Goal: Transaction & Acquisition: Purchase product/service

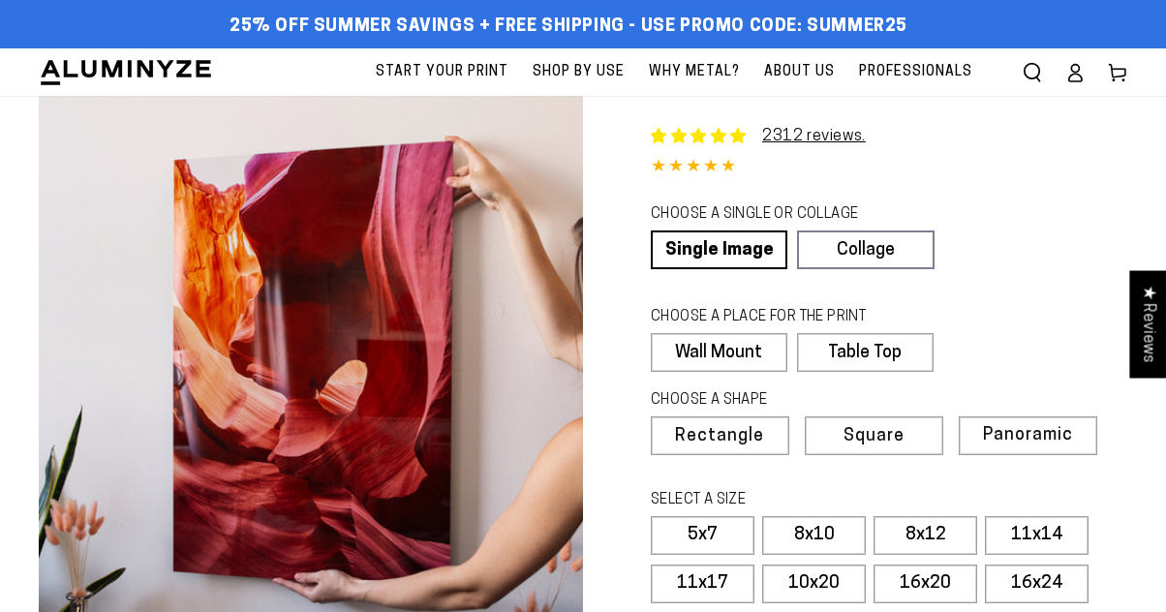
select select "**********"
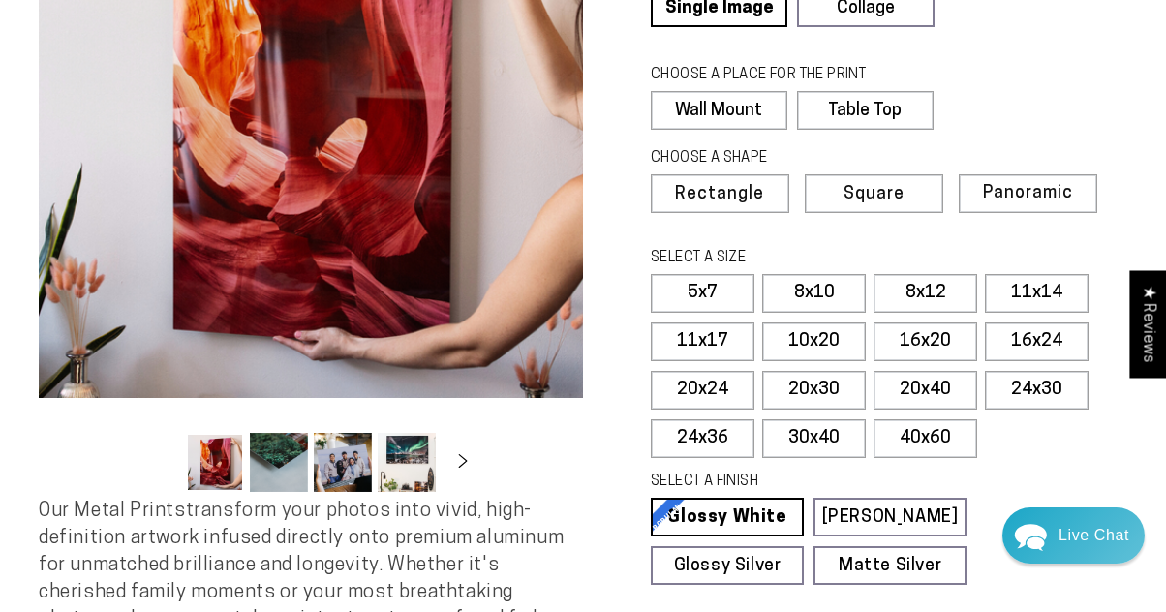
scroll to position [303, 0]
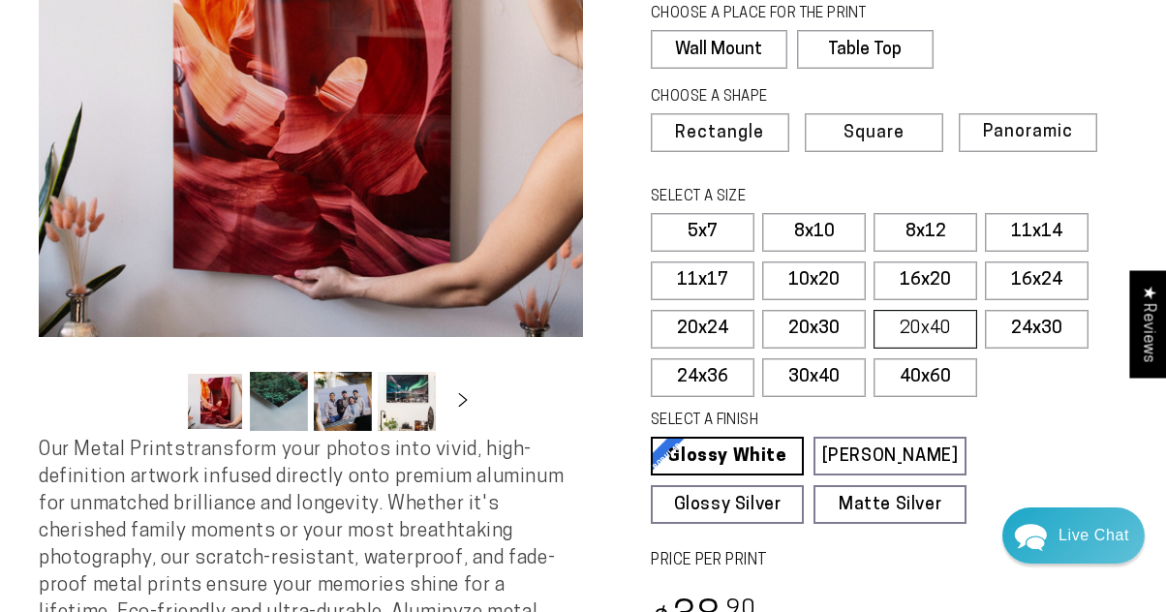
click at [902, 325] on label "20x40" at bounding box center [925, 329] width 104 height 39
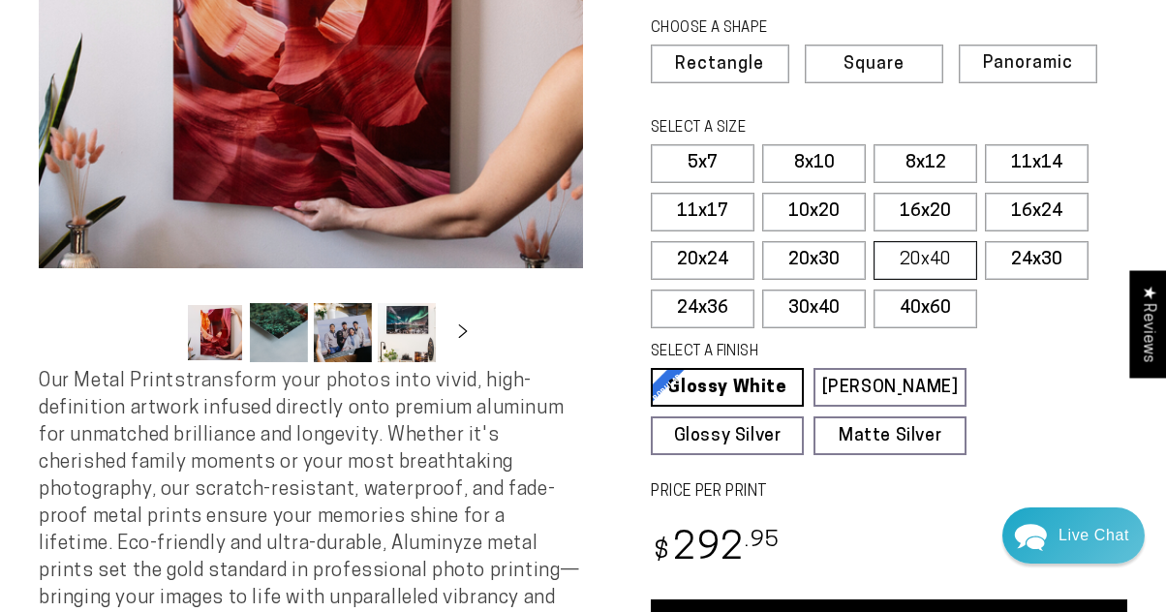
scroll to position [398, 0]
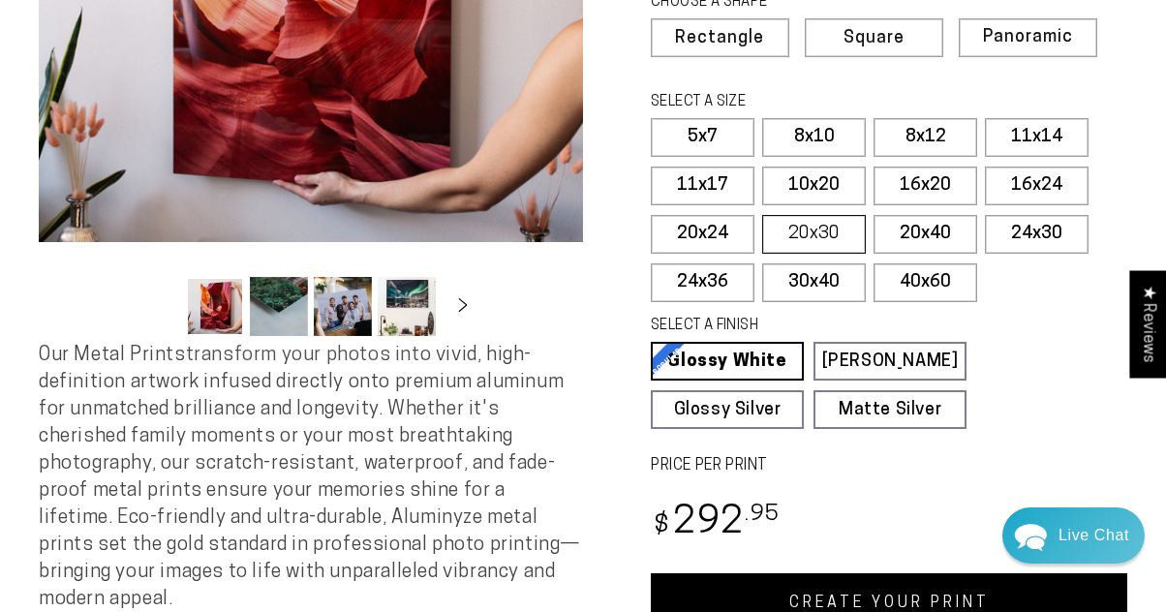
click at [830, 239] on label "20x30" at bounding box center [814, 234] width 104 height 39
click at [737, 233] on label "20x24" at bounding box center [703, 234] width 104 height 39
click at [1015, 186] on label "16x24" at bounding box center [1037, 186] width 104 height 39
click at [819, 234] on label "20x30" at bounding box center [814, 234] width 104 height 39
click at [827, 176] on label "10x20" at bounding box center [814, 186] width 104 height 39
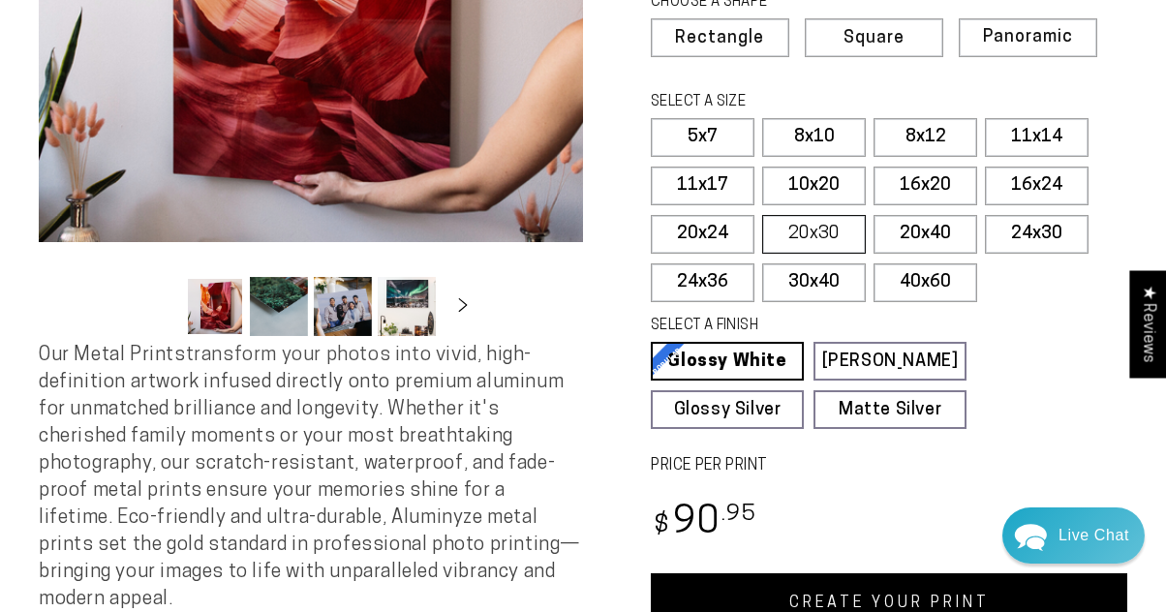
click at [814, 226] on label "20x30" at bounding box center [814, 234] width 104 height 39
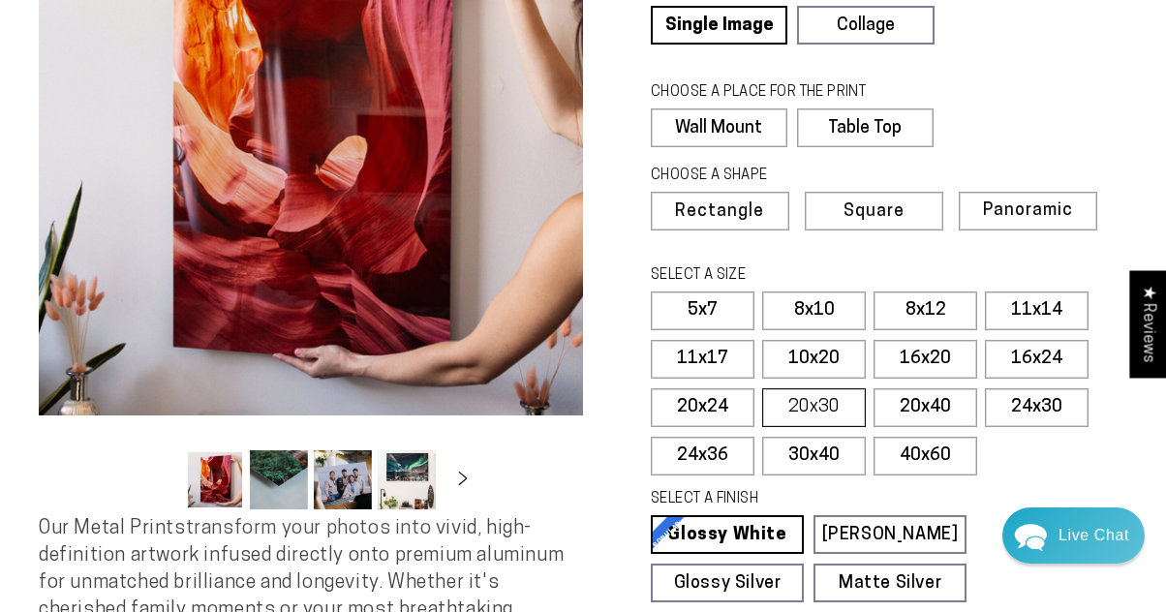
scroll to position [192, 0]
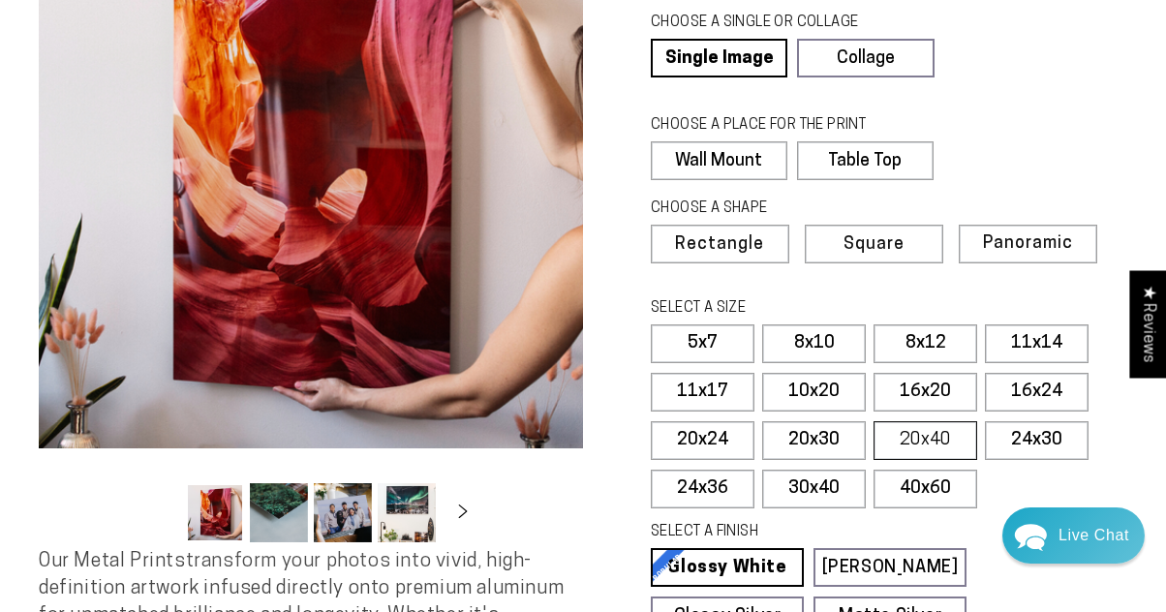
click at [951, 438] on label "20x40" at bounding box center [925, 440] width 104 height 39
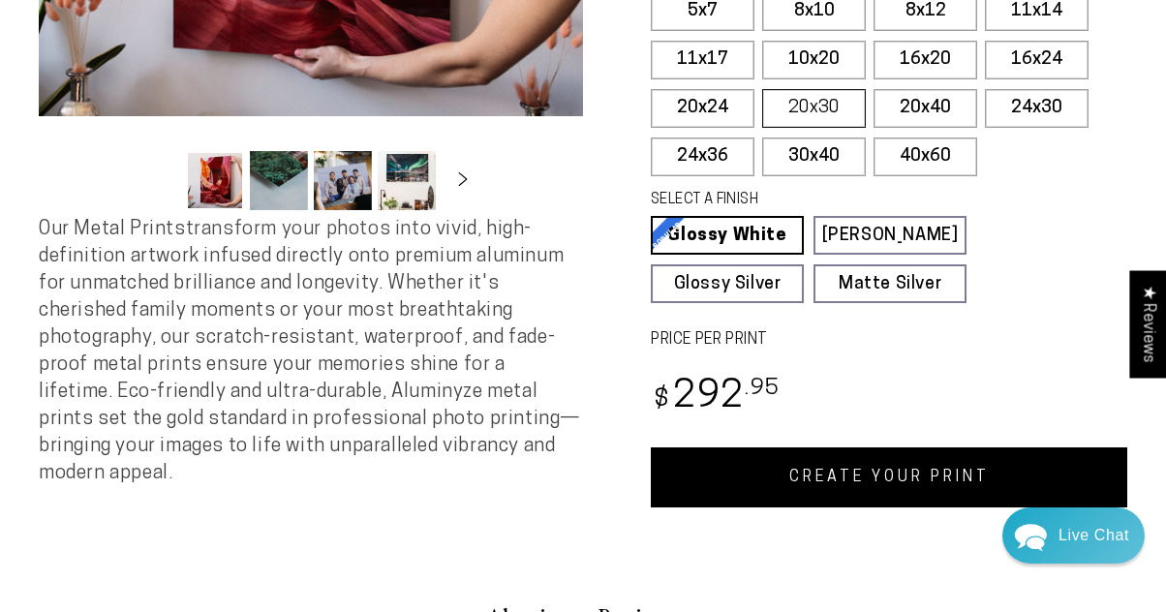
click at [846, 107] on label "20x30" at bounding box center [814, 108] width 104 height 39
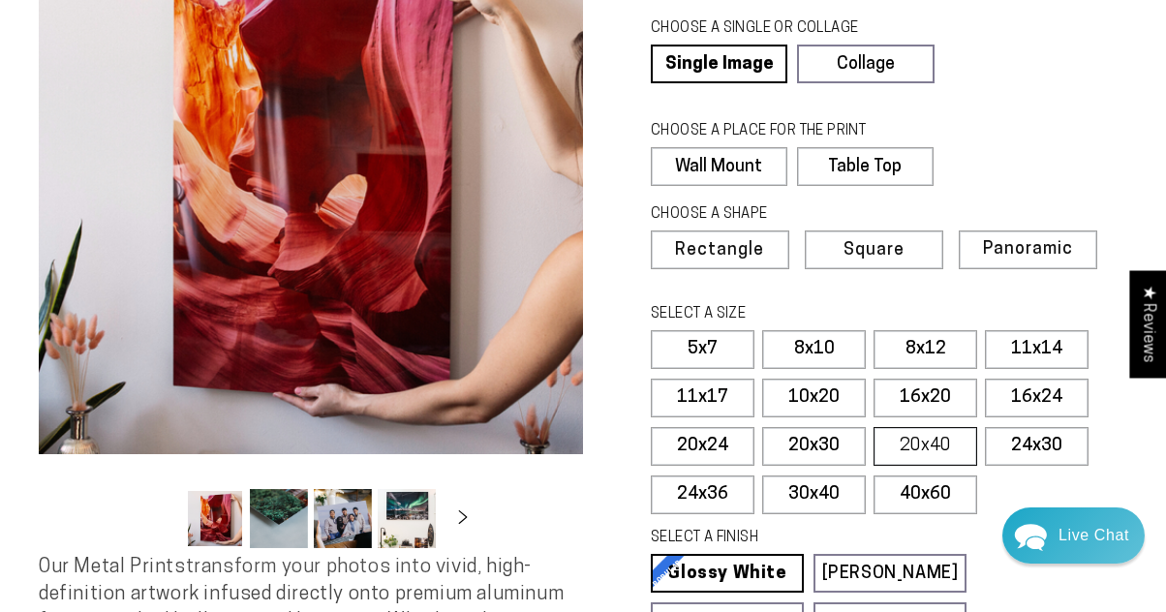
click at [938, 431] on label "20x40" at bounding box center [925, 446] width 104 height 39
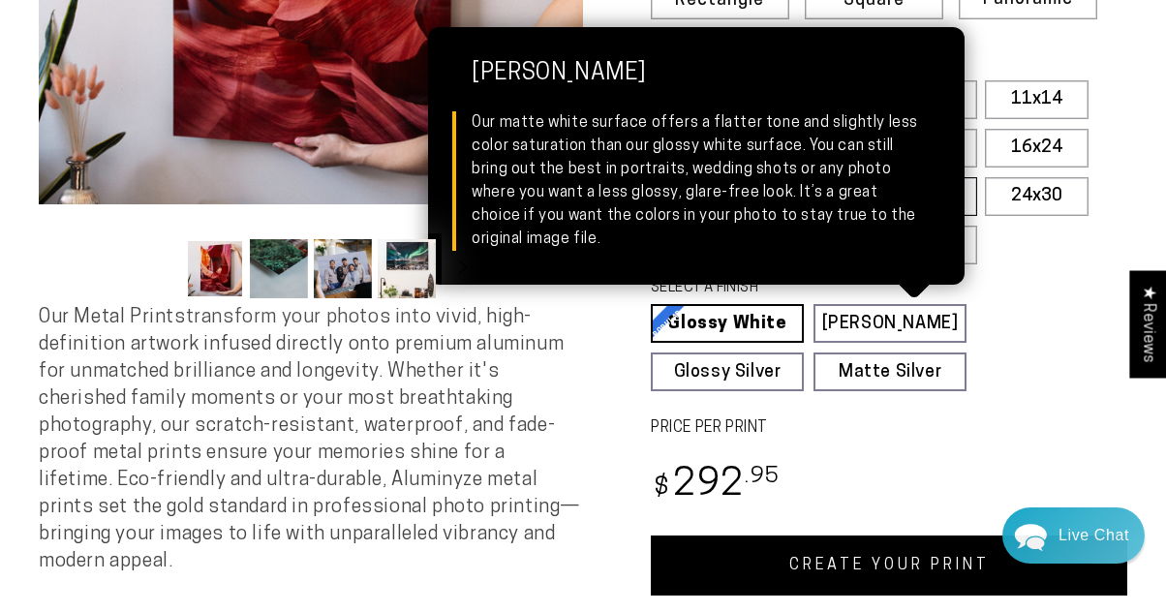
scroll to position [484, 0]
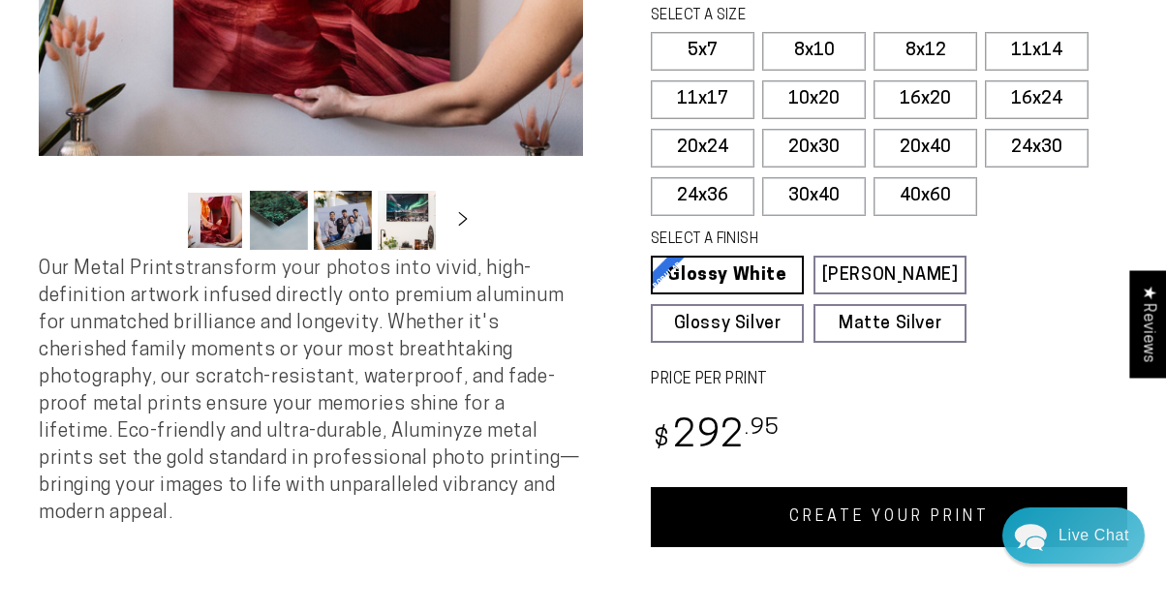
click at [877, 506] on link "CREATE YOUR PRINT" at bounding box center [889, 517] width 476 height 60
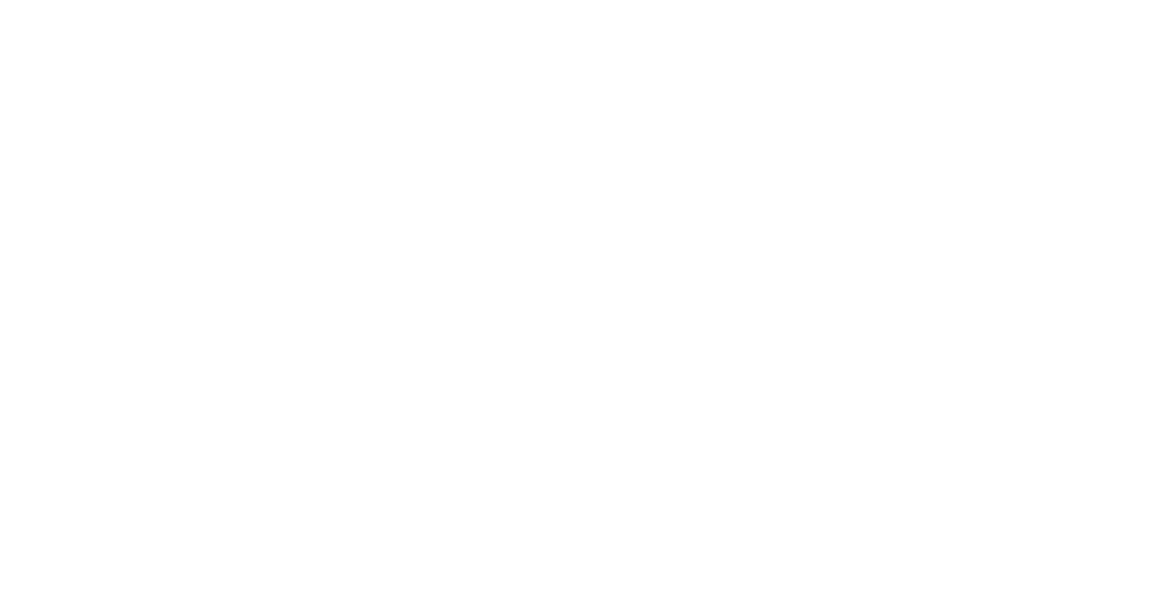
scroll to position [484, 0]
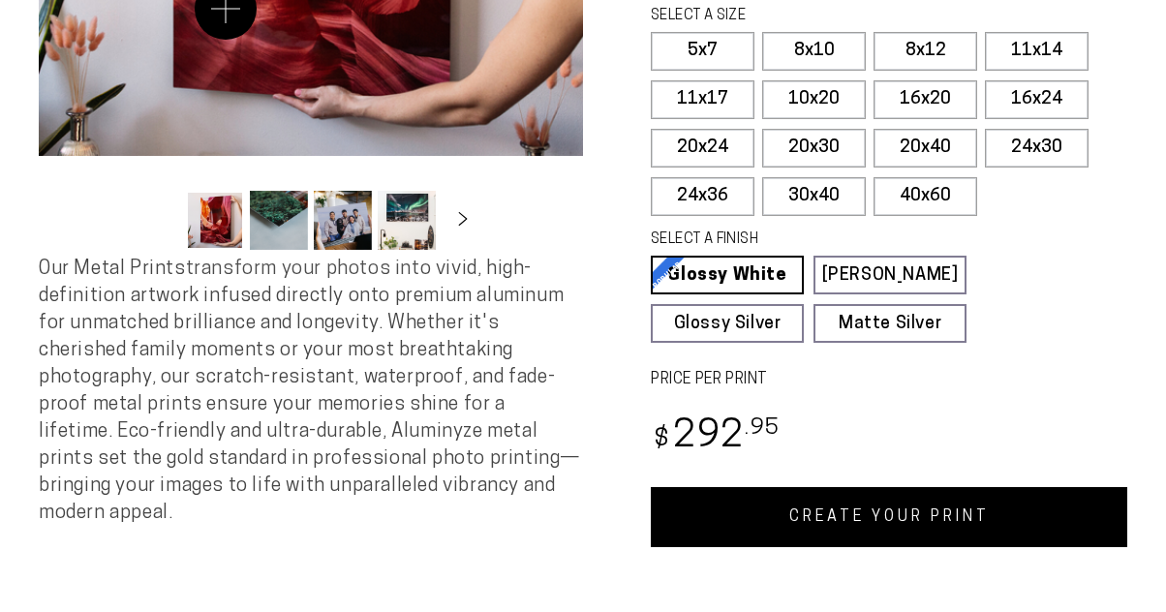
select select "**********"
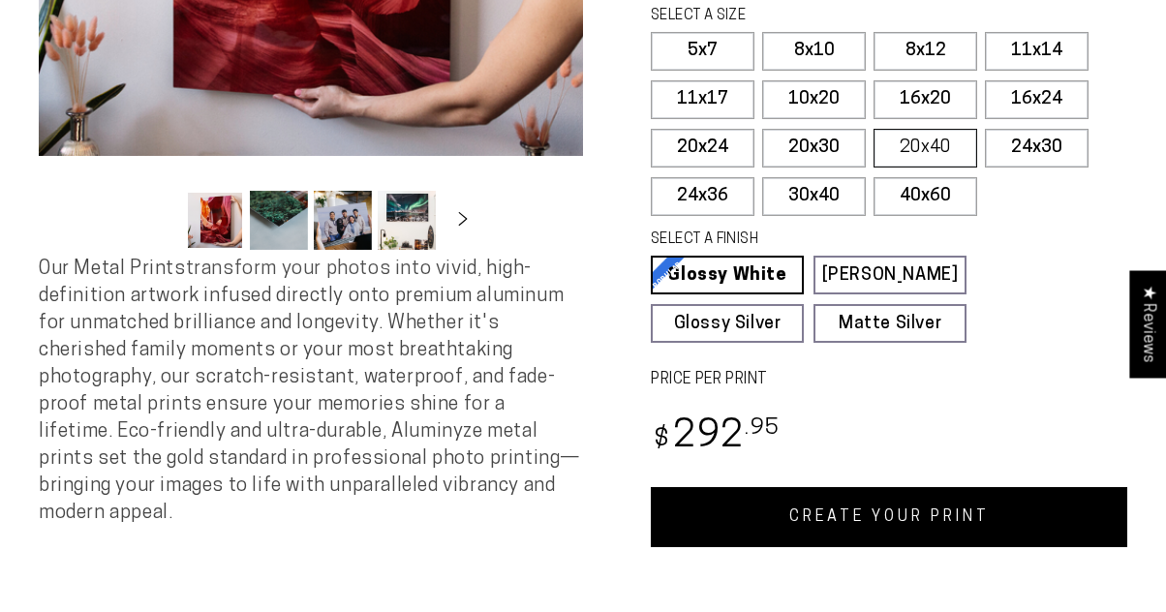
scroll to position [0, 0]
click at [907, 153] on label "20x40" at bounding box center [925, 148] width 104 height 39
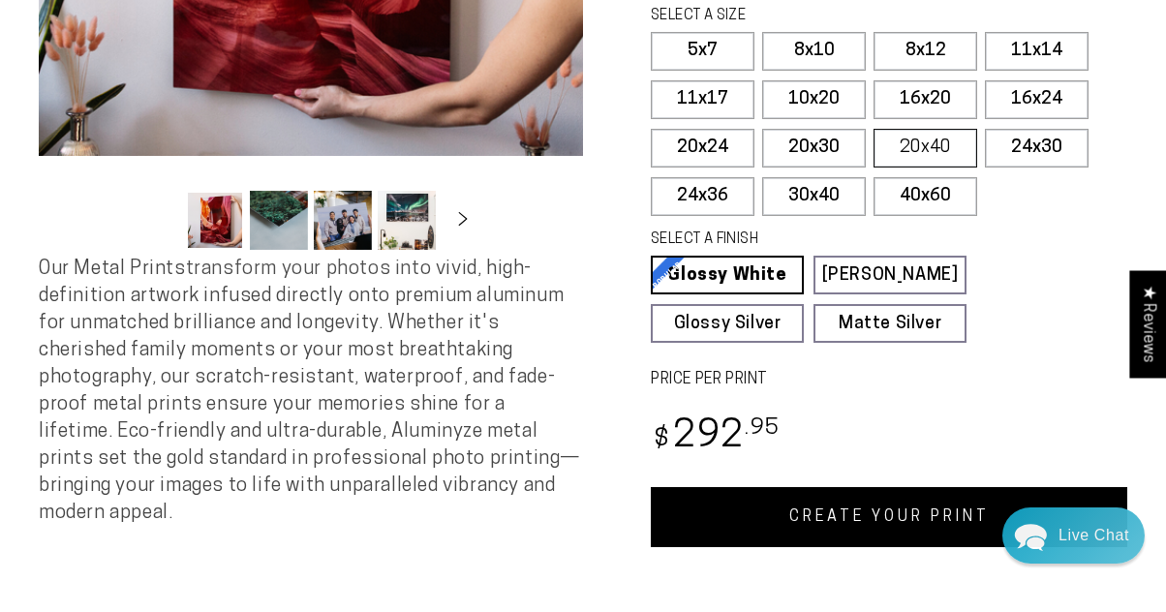
click at [908, 154] on label "20x40" at bounding box center [925, 148] width 104 height 39
click at [908, 144] on label "20x40" at bounding box center [925, 148] width 104 height 39
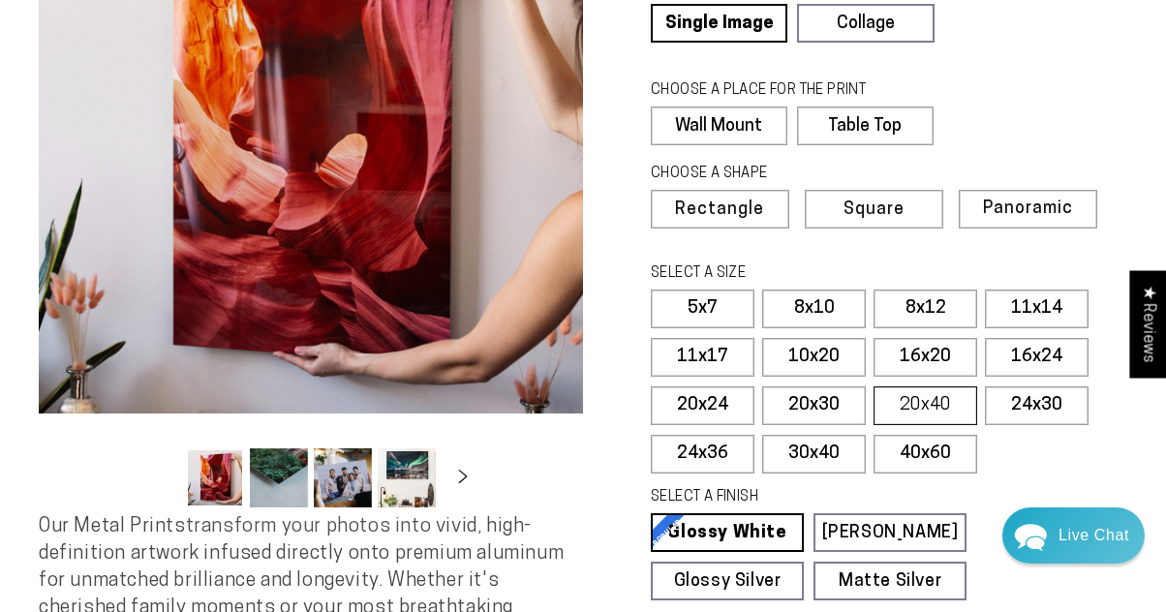
scroll to position [230, 0]
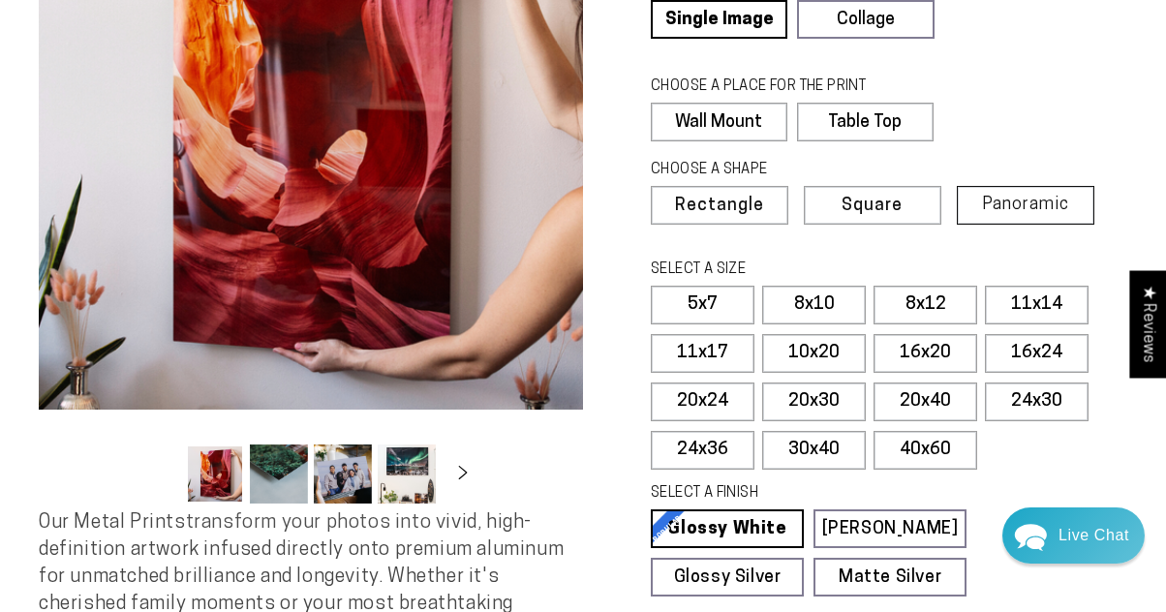
click at [978, 210] on label "Panoramic" at bounding box center [1026, 205] width 138 height 39
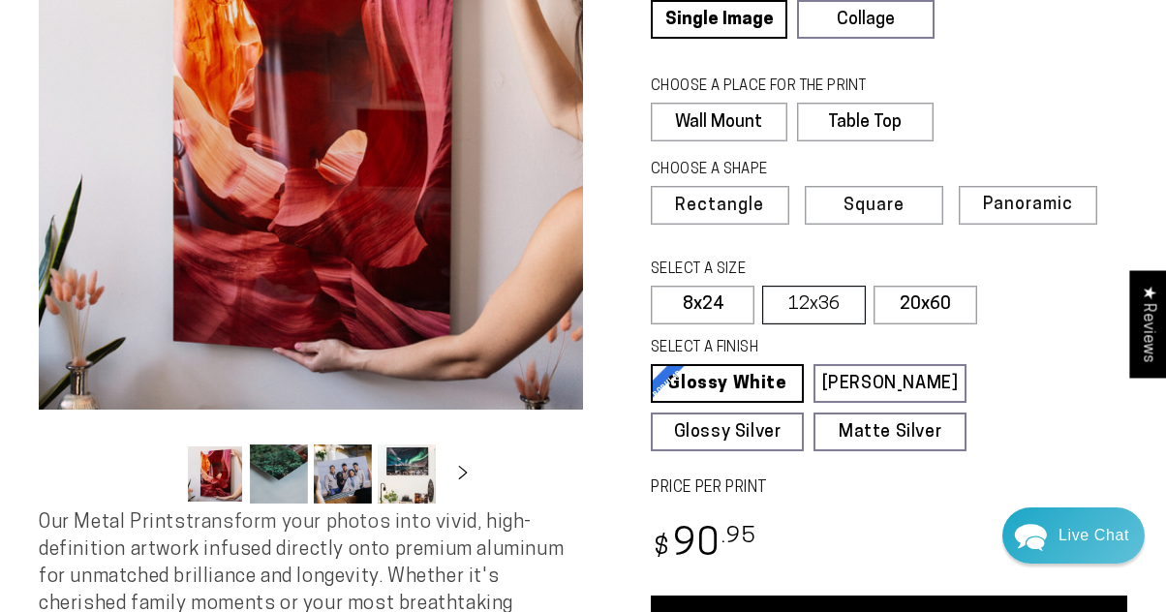
click at [815, 293] on label "12x36" at bounding box center [814, 305] width 104 height 39
click at [902, 302] on label "20x60" at bounding box center [925, 305] width 104 height 39
click at [828, 308] on label "12x36" at bounding box center [814, 305] width 104 height 39
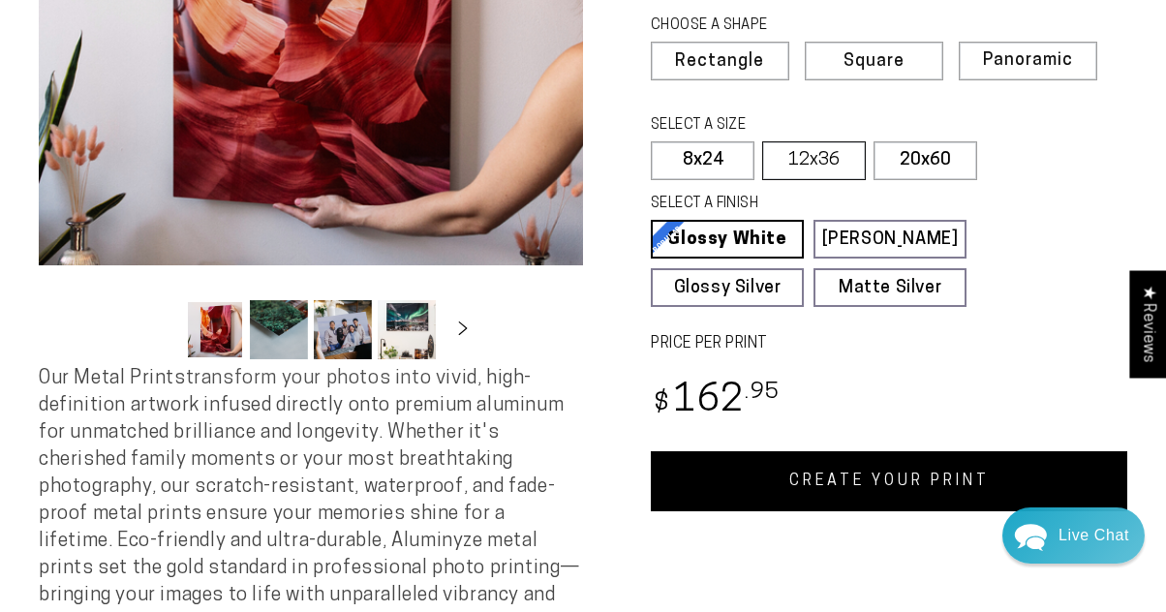
scroll to position [445, 0]
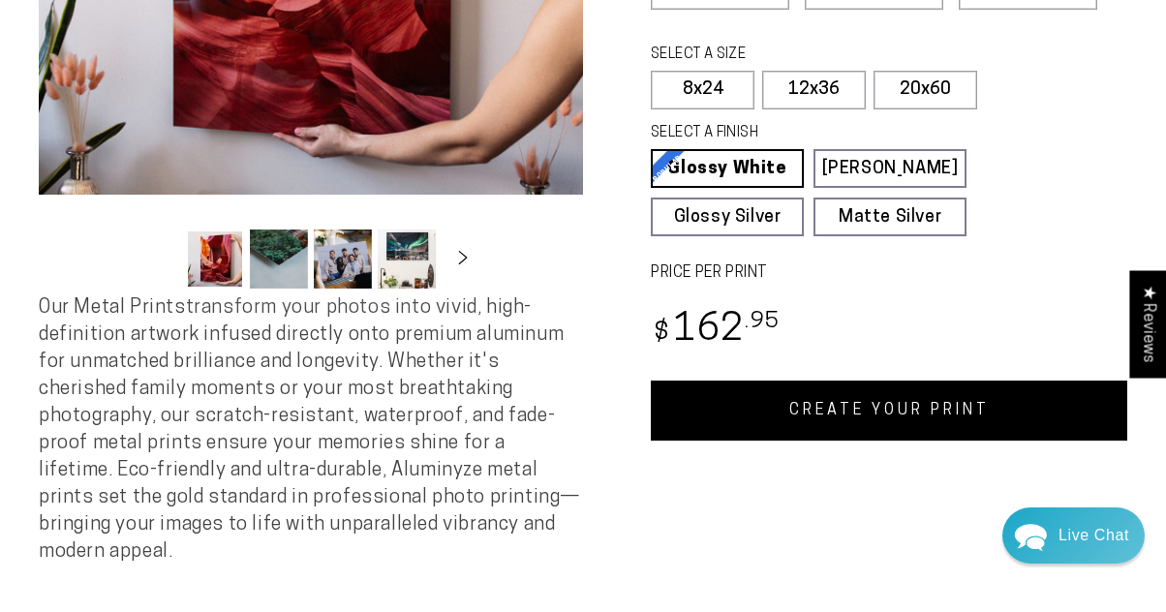
click at [826, 422] on link "CREATE YOUR PRINT" at bounding box center [889, 411] width 476 height 60
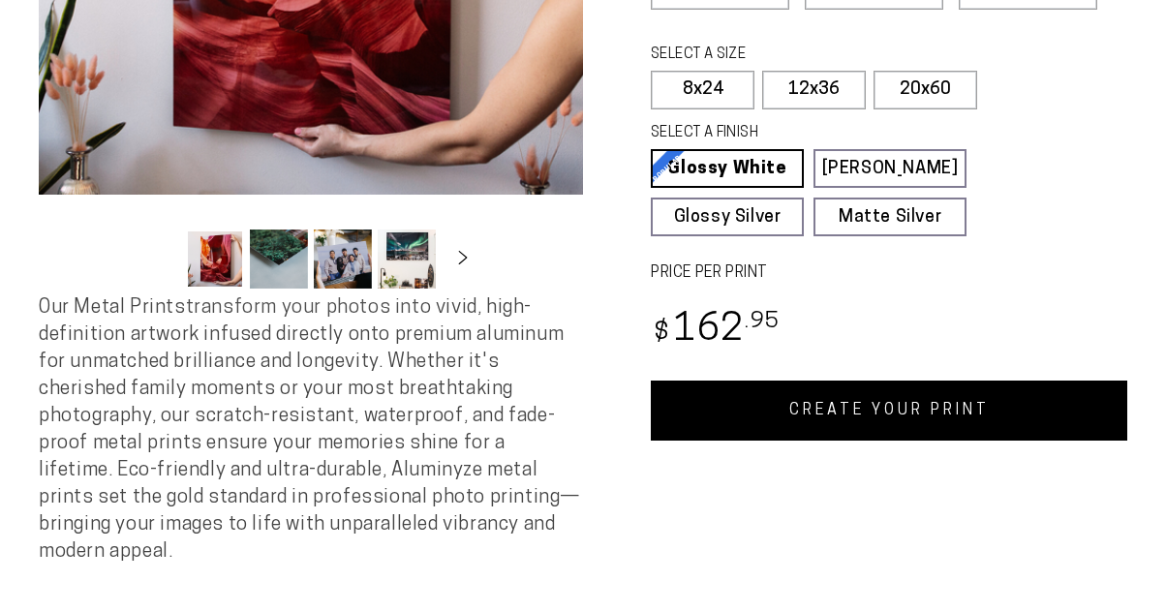
scroll to position [445, 0]
select select "**********"
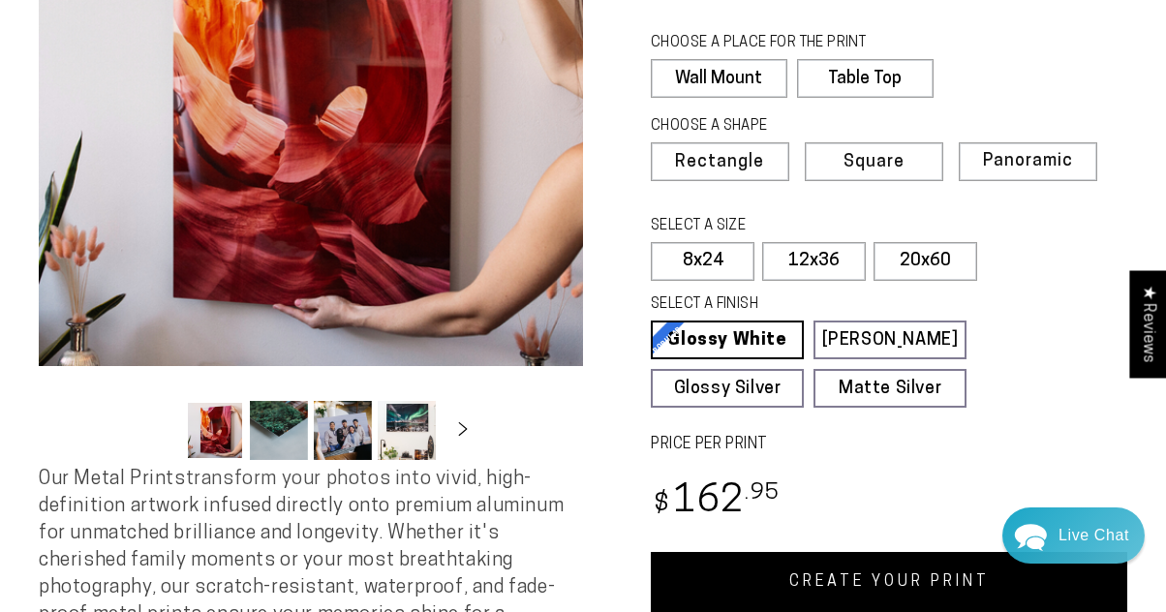
scroll to position [235, 0]
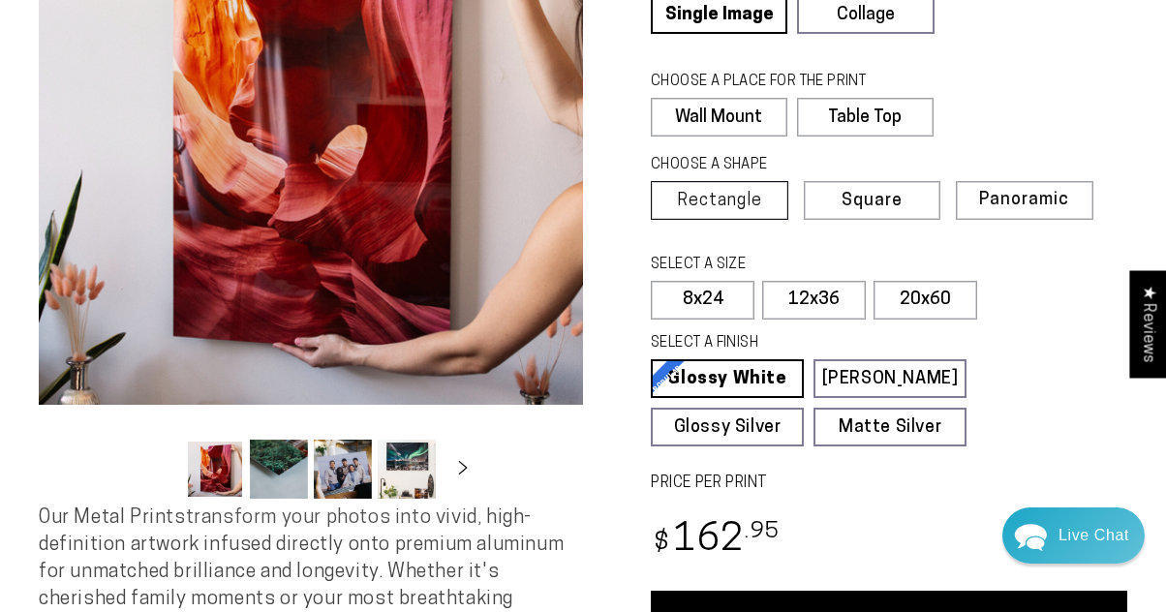
click at [752, 193] on span "Rectangle" at bounding box center [719, 201] width 85 height 17
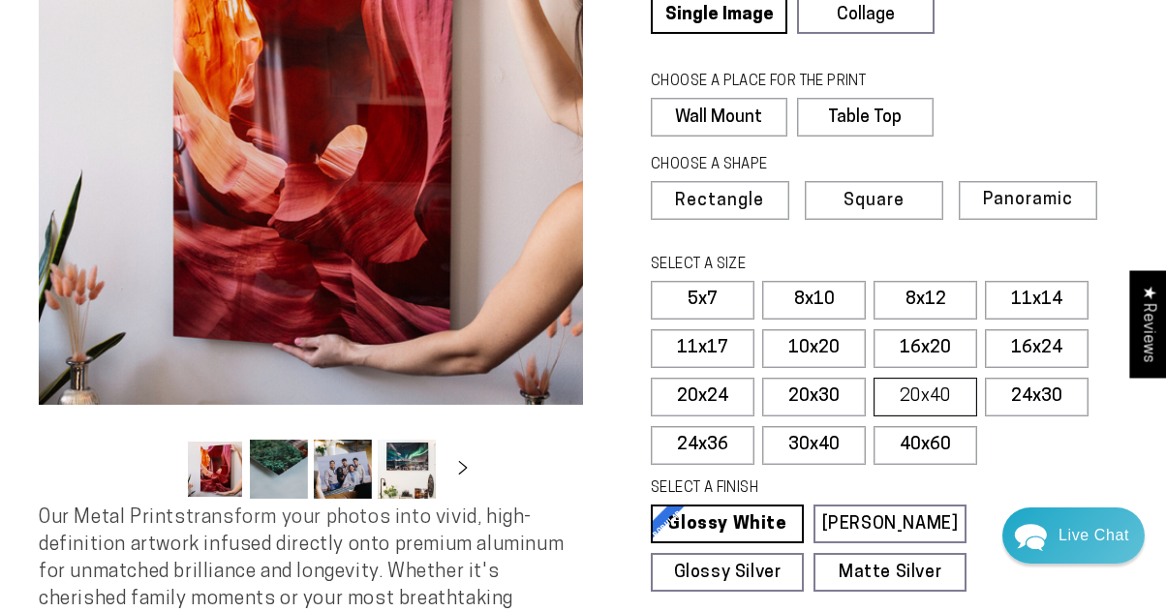
click at [907, 398] on label "20x40" at bounding box center [925, 397] width 104 height 39
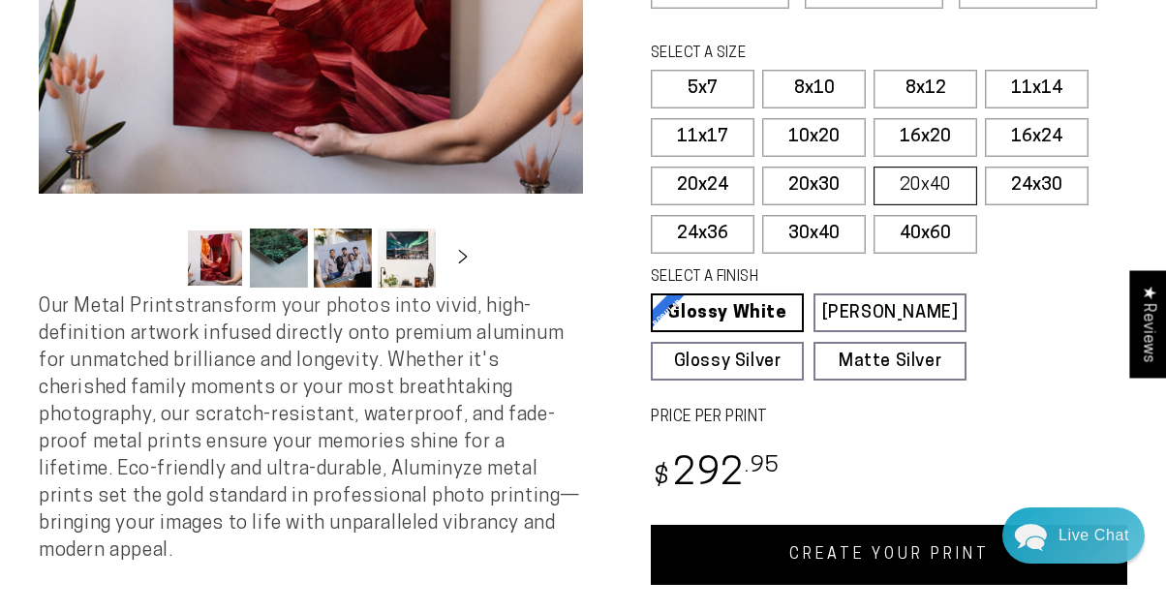
scroll to position [494, 0]
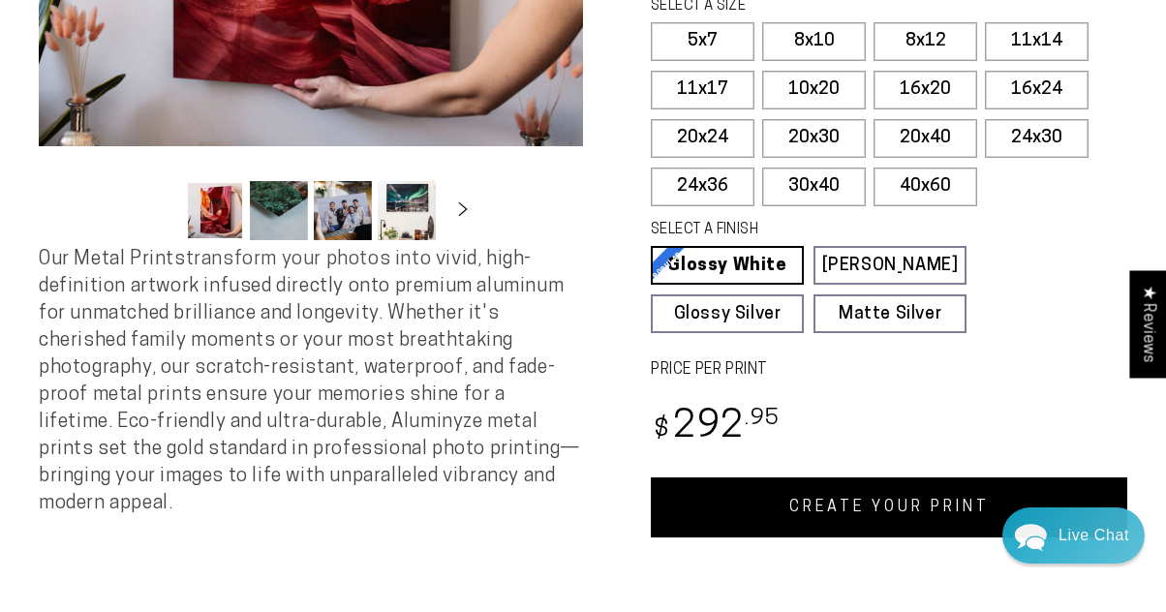
click at [848, 534] on link "CREATE YOUR PRINT" at bounding box center [889, 507] width 476 height 60
